Goal: Information Seeking & Learning: Learn about a topic

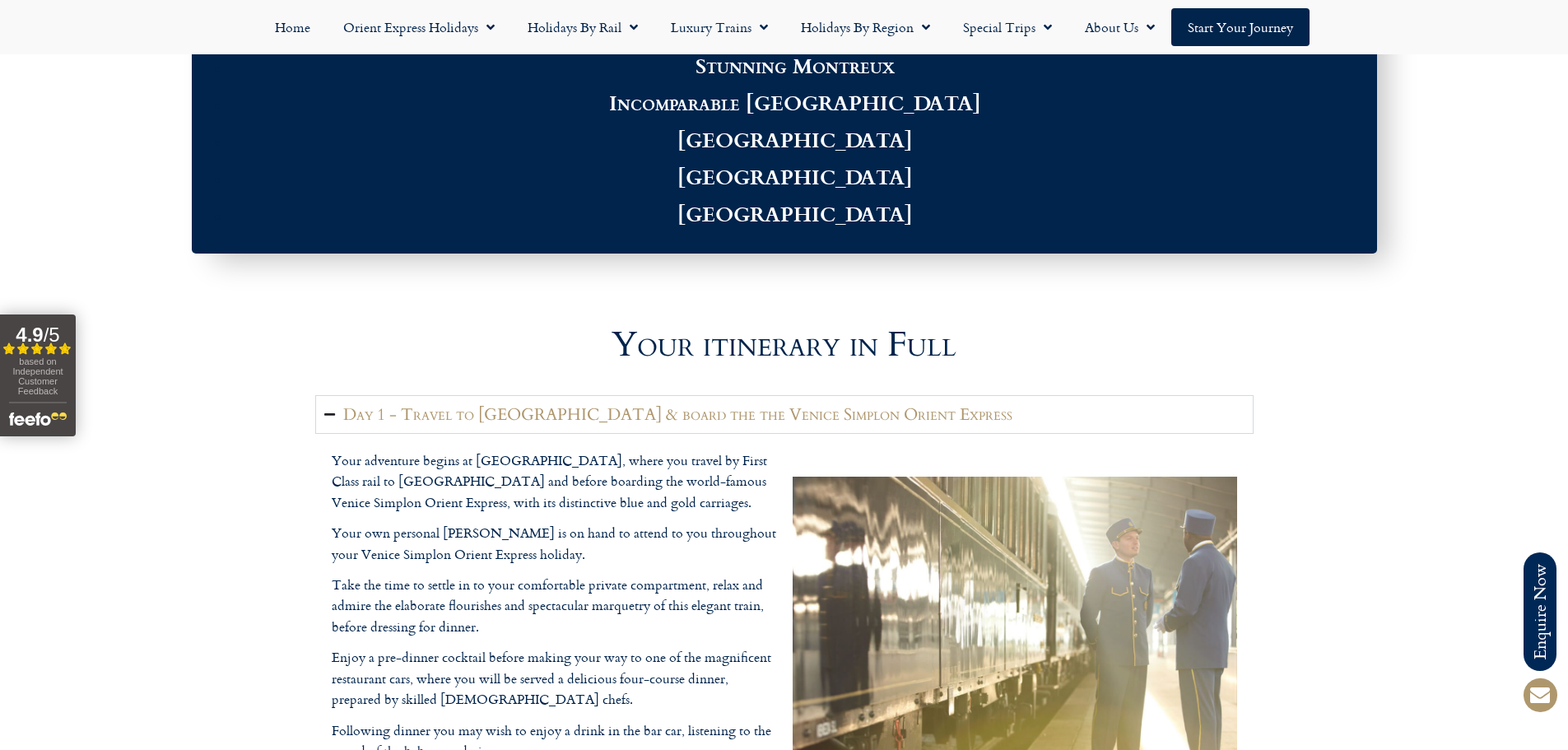
scroll to position [2141, 0]
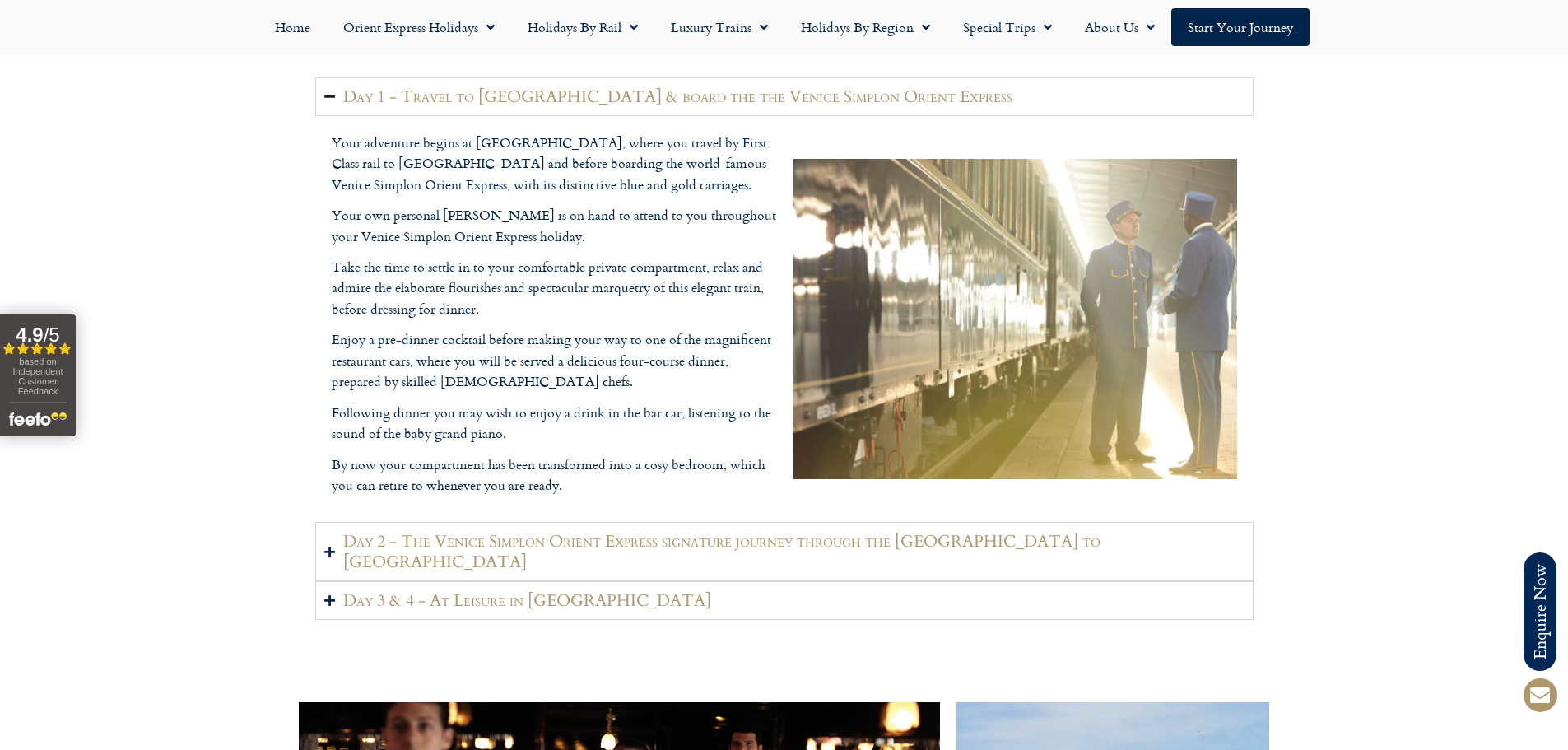
click at [334, 94] on icon "Accordion. Open links with Enter or Space, close with Escape, and navigate with…" at bounding box center [329, 96] width 10 height 12
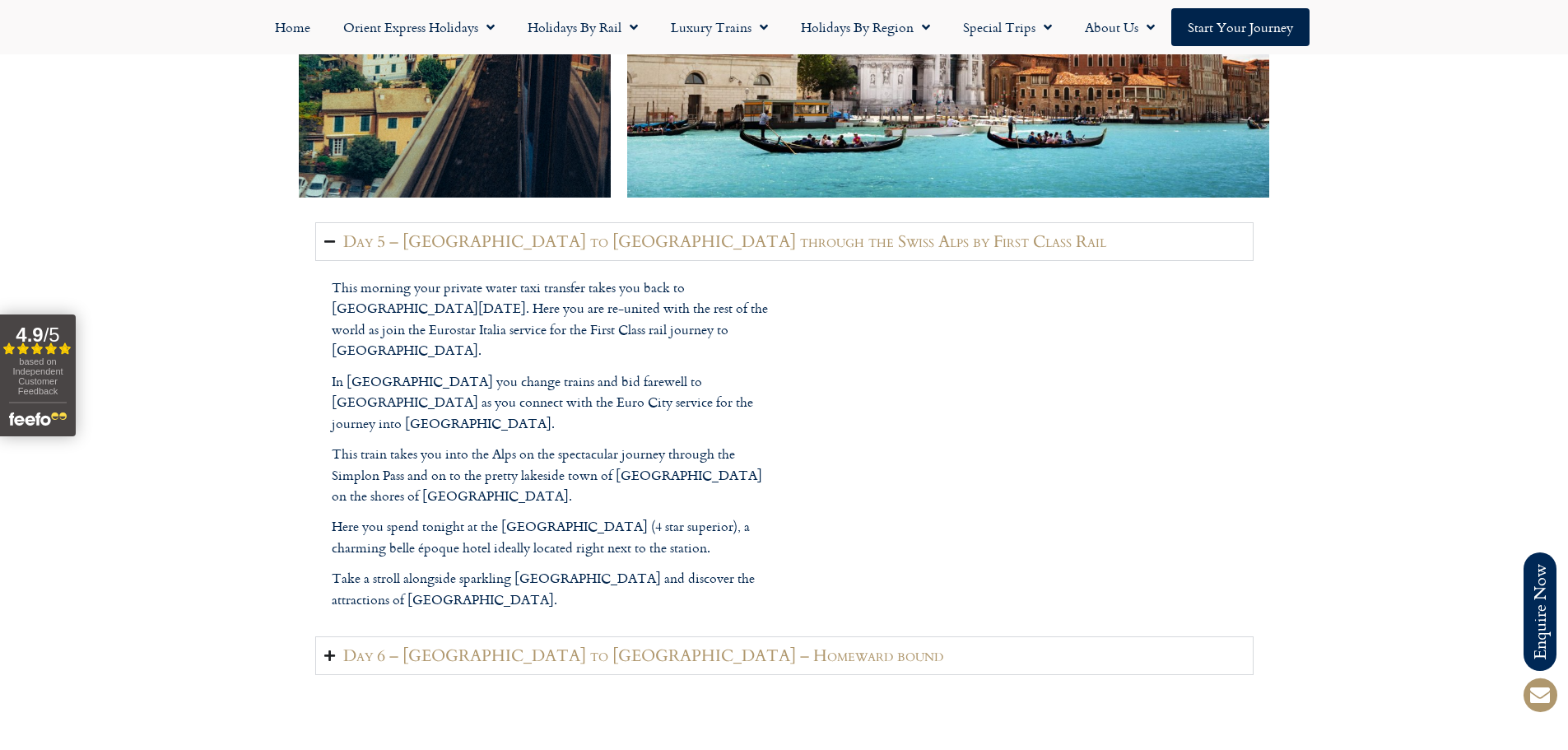
scroll to position [3047, 0]
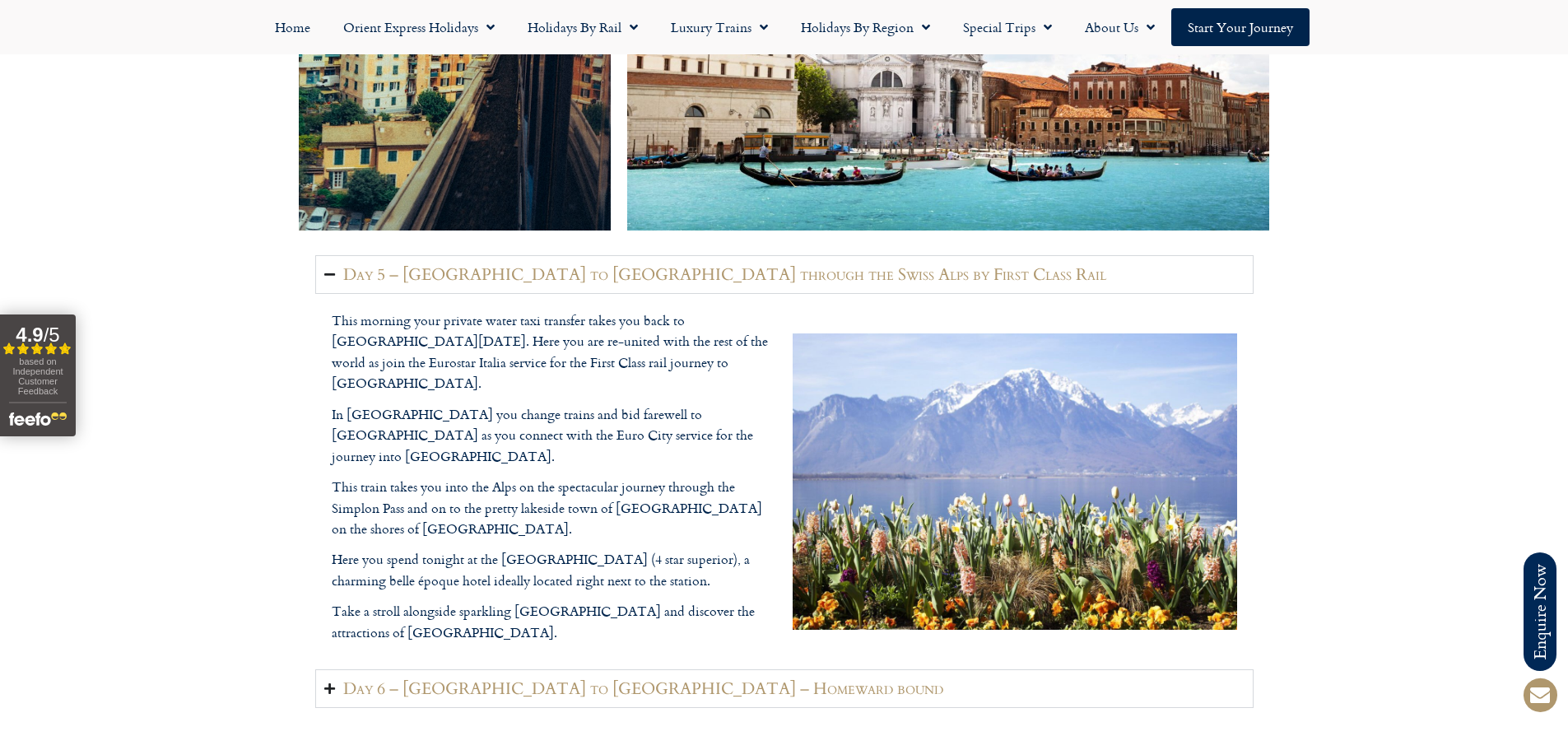
click at [340, 259] on summary "Day 5 – [GEOGRAPHIC_DATA] to [GEOGRAPHIC_DATA] through the Swiss Alps by First …" at bounding box center [784, 274] width 939 height 39
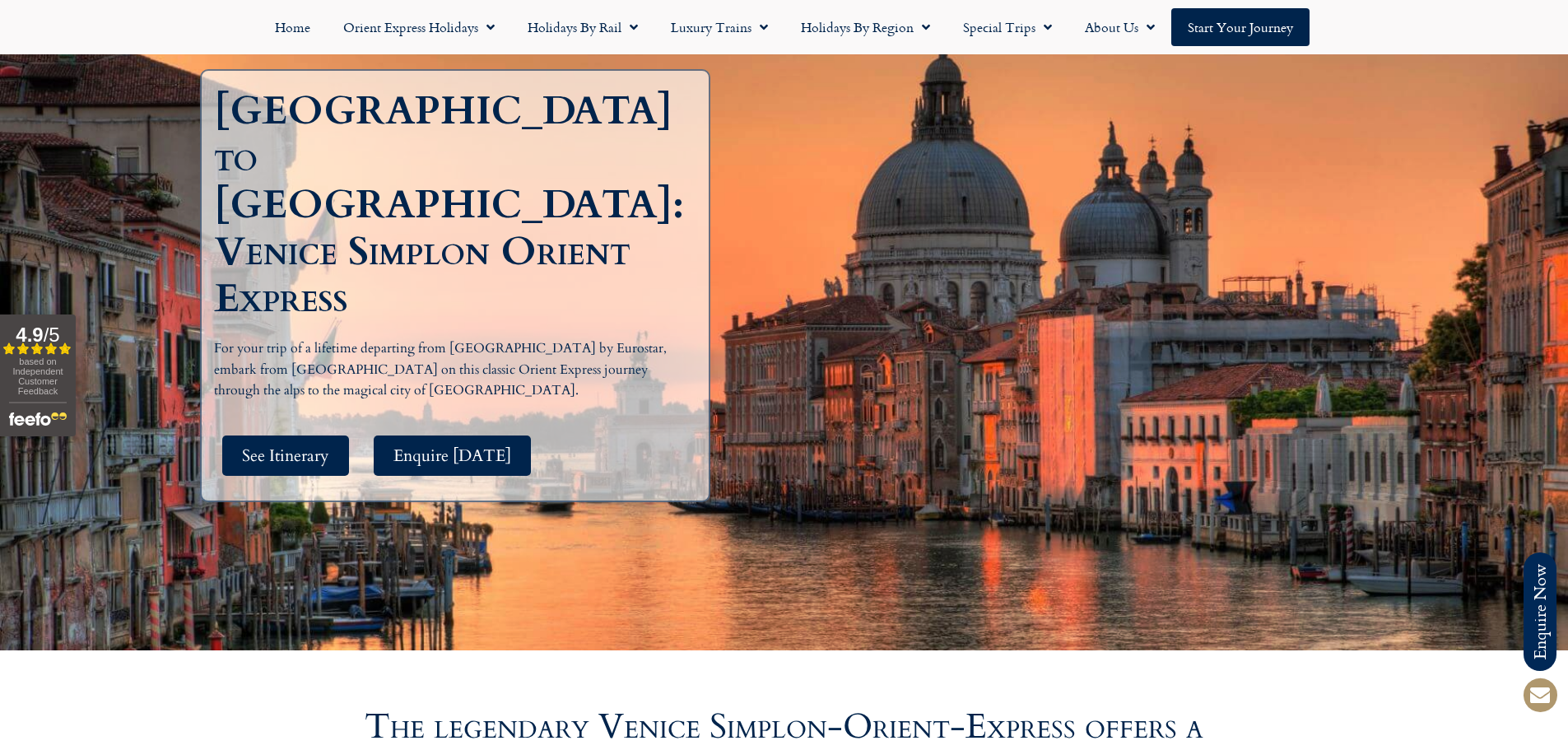
scroll to position [0, 0]
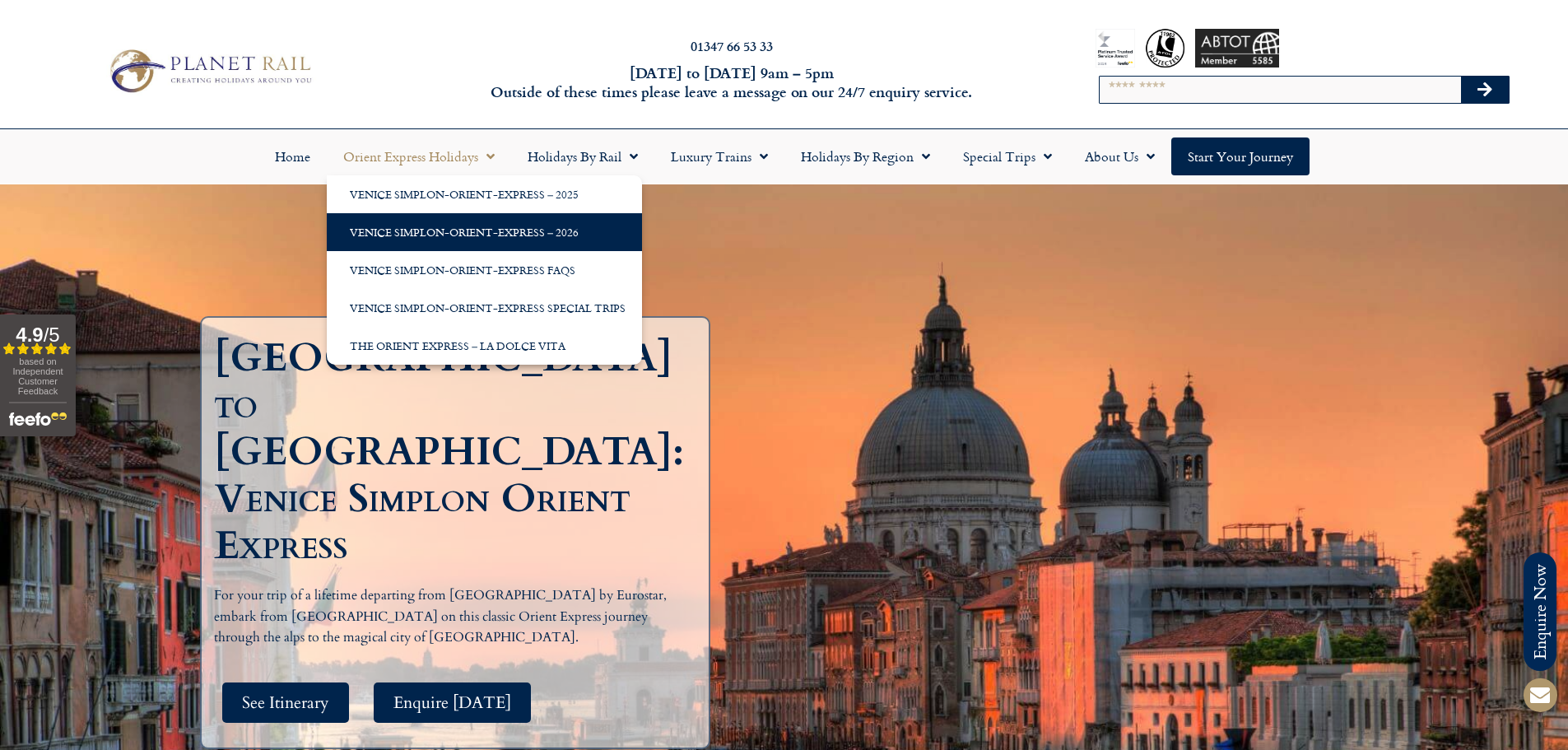
click at [455, 233] on link "Venice Simplon-Orient-Express – 2026" at bounding box center [484, 233] width 315 height 38
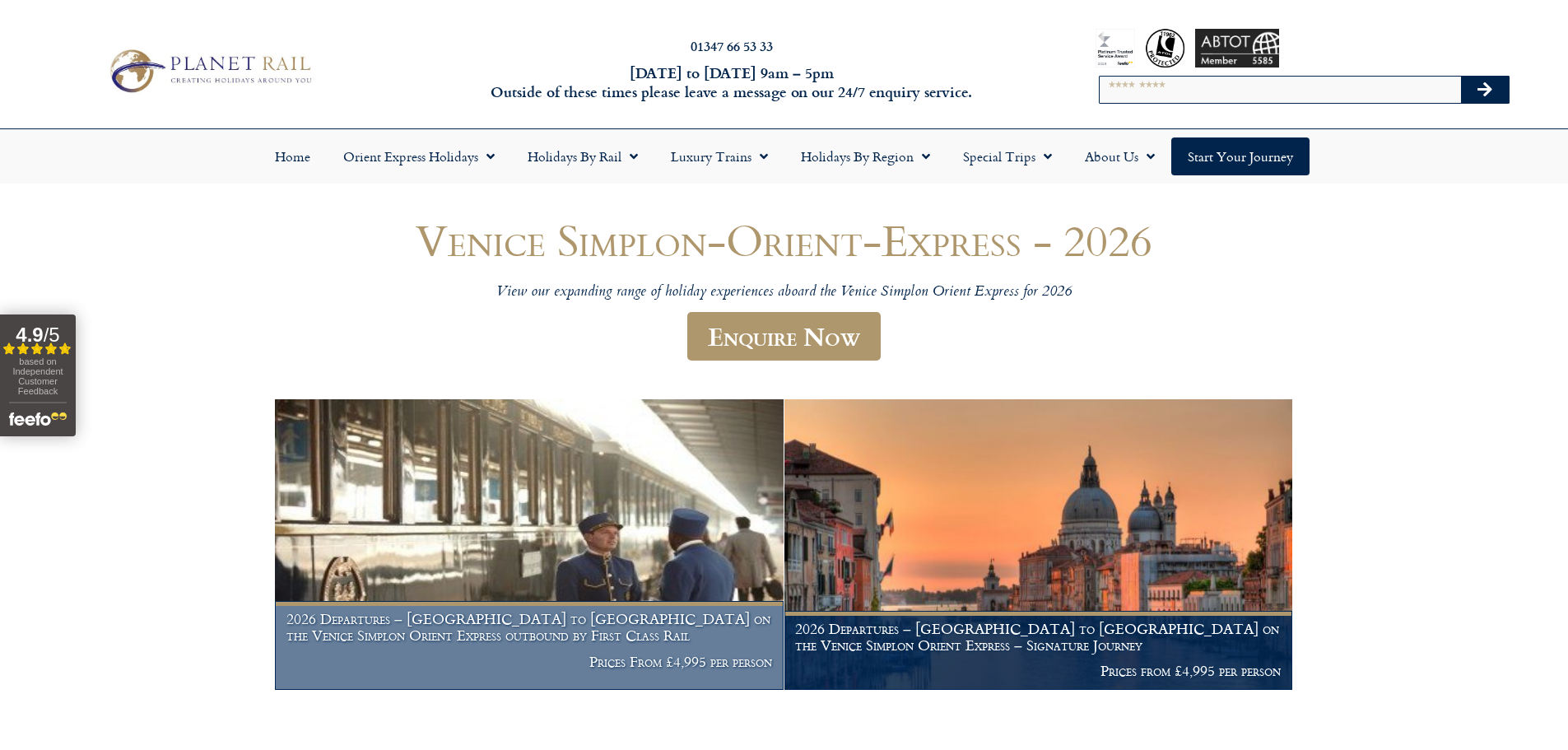
click at [471, 445] on img at bounding box center [528, 544] width 508 height 290
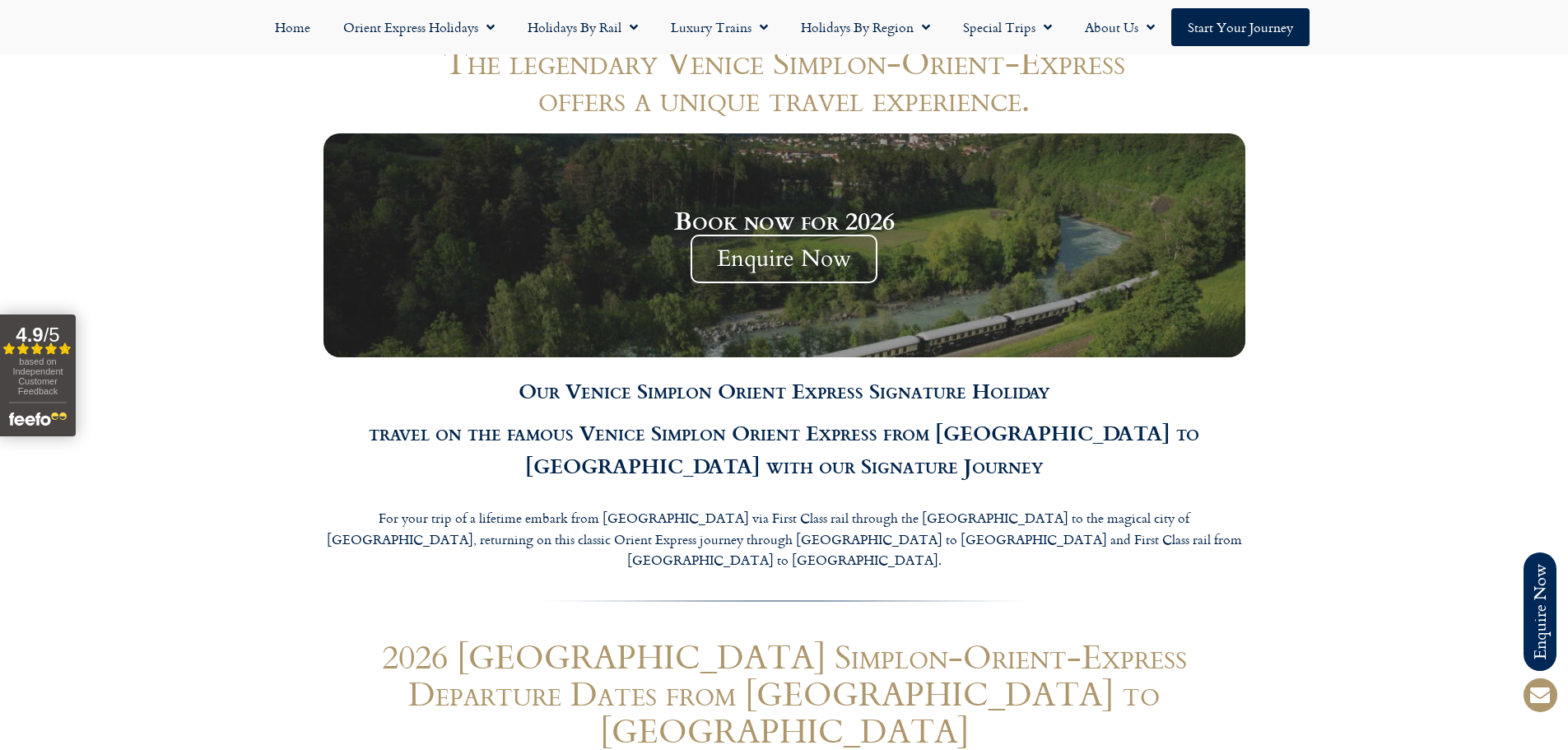
scroll to position [1729, 0]
